Goal: Navigation & Orientation: Find specific page/section

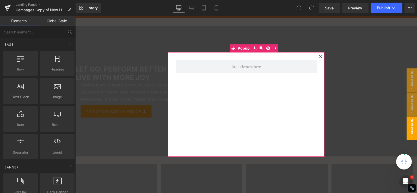
click at [319, 56] on icon at bounding box center [320, 56] width 3 height 3
click at [160, 34] on div at bounding box center [246, 91] width 342 height 130
click at [318, 58] on div at bounding box center [246, 91] width 342 height 130
click at [319, 55] on div at bounding box center [246, 91] width 342 height 130
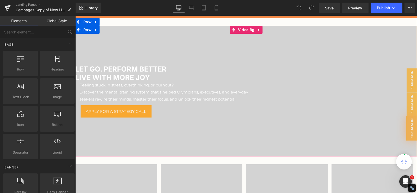
click at [319, 56] on div at bounding box center [246, 91] width 342 height 130
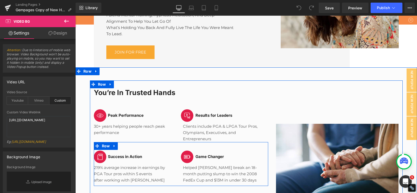
scroll to position [1981, 0]
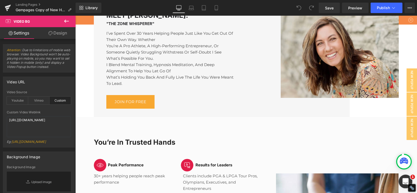
click at [407, 179] on icon "Open Intercom Messenger" at bounding box center [405, 180] width 9 height 9
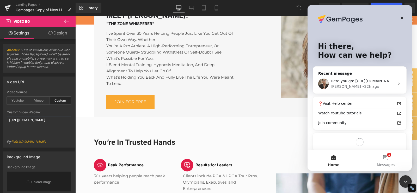
scroll to position [0, 0]
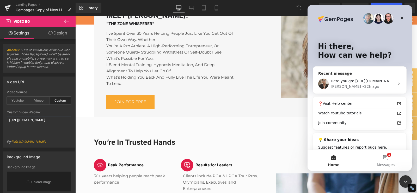
click at [372, 84] on div "[PERSON_NAME] • 22h ago" at bounding box center [363, 86] width 64 height 5
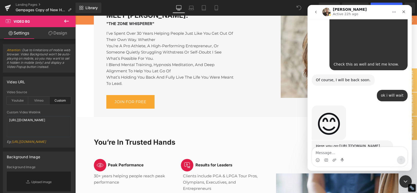
scroll to position [618, 0]
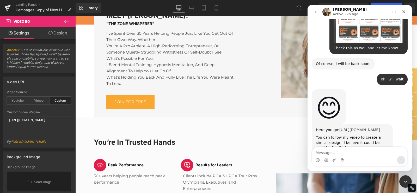
click at [351, 127] on link "[URL][DOMAIN_NAME]" at bounding box center [359, 129] width 41 height 4
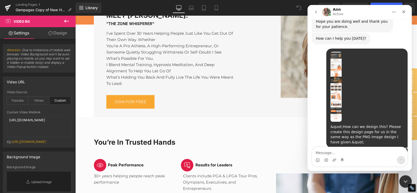
scroll to position [905, 0]
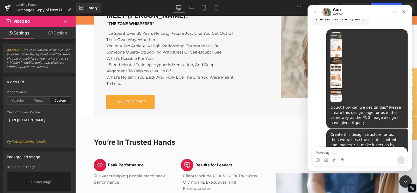
click at [10, 7] on div at bounding box center [208, 88] width 417 height 177
click at [7, 7] on icon at bounding box center [8, 6] width 6 height 3
click at [37, 5] on link "Landing Pages" at bounding box center [46, 5] width 60 height 4
